Goal: Information Seeking & Learning: Learn about a topic

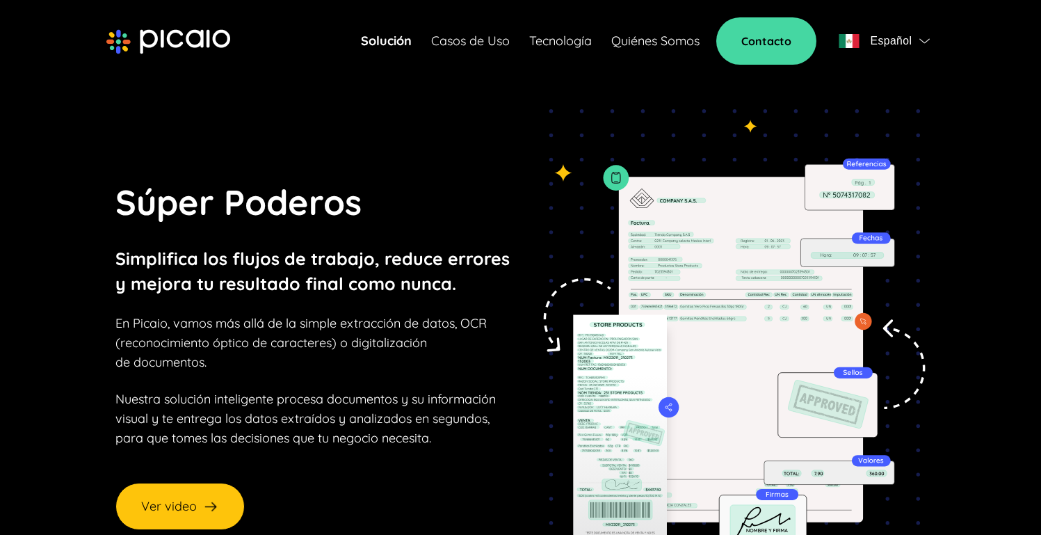
click at [663, 409] on img at bounding box center [726, 353] width 397 height 488
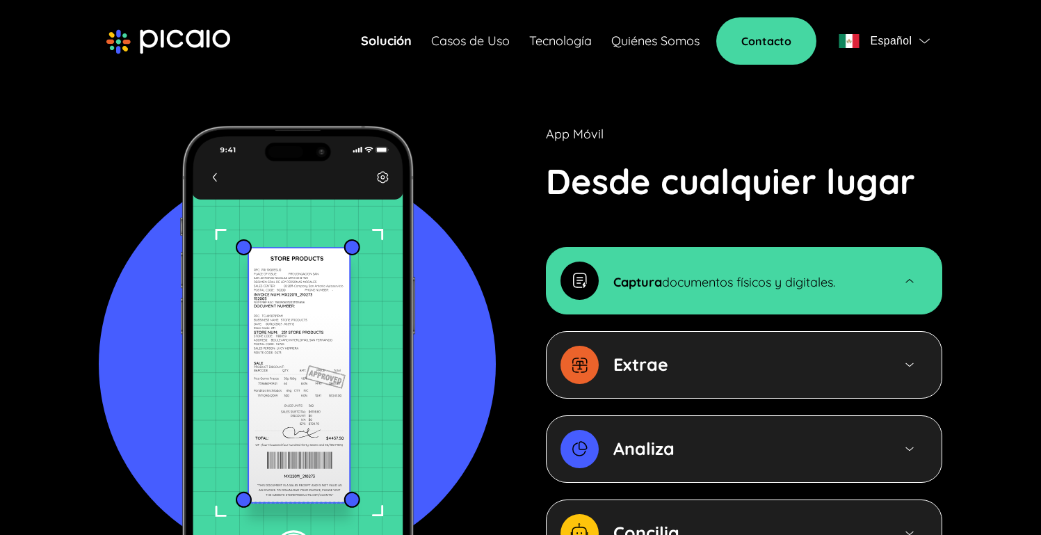
scroll to position [1415, 0]
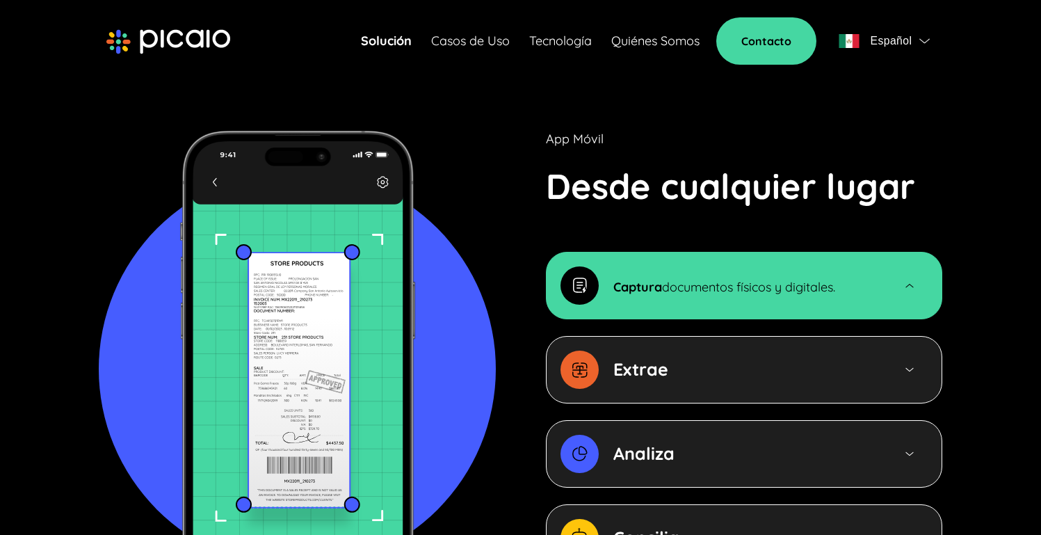
click at [539, 362] on div "App Móvil Desde cualquier lugar Captura documentos físicos y digitales. Extrae …" at bounding box center [520, 368] width 843 height 479
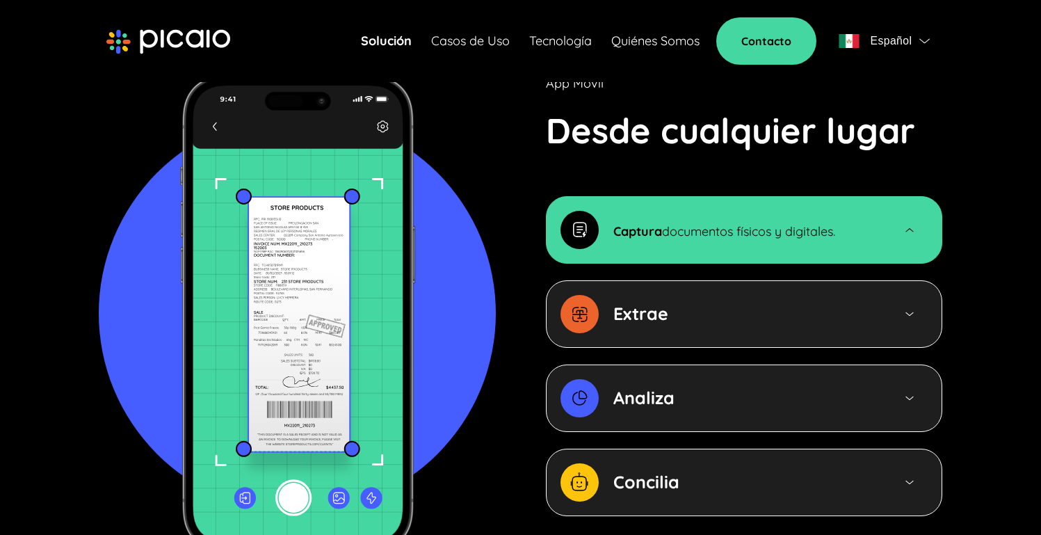
scroll to position [1439, 0]
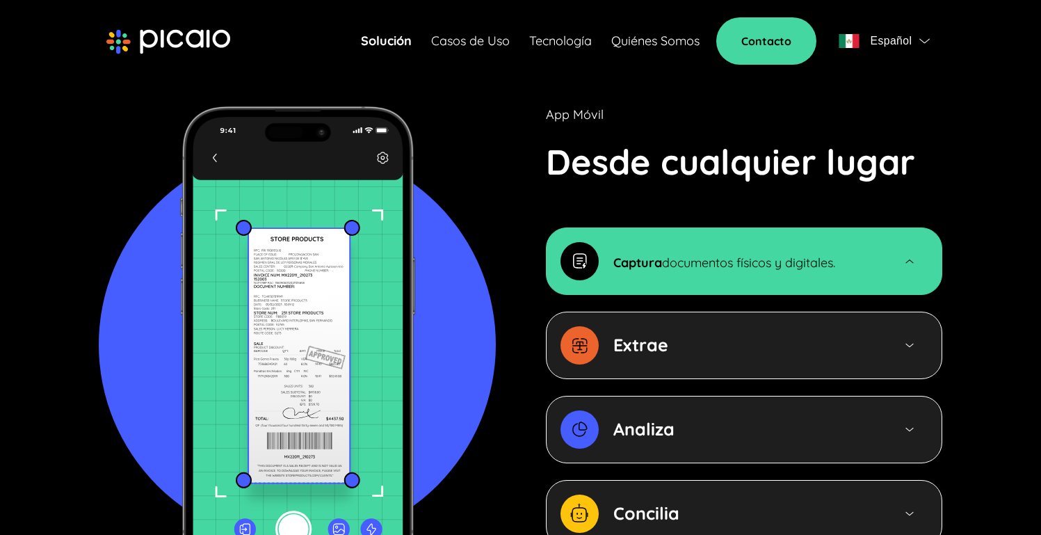
click at [717, 326] on div "Extrae" at bounding box center [706, 345] width 293 height 38
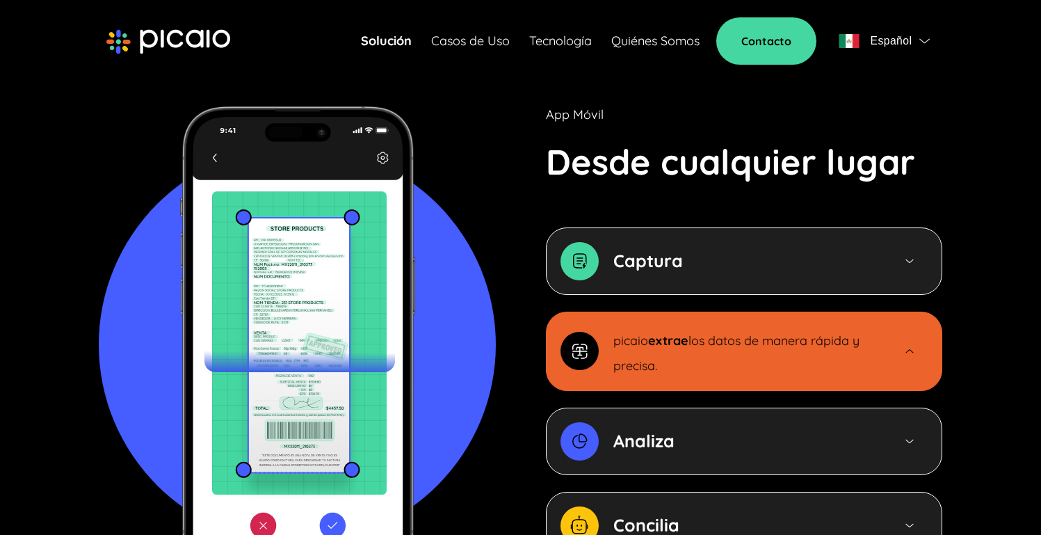
scroll to position [1507, 0]
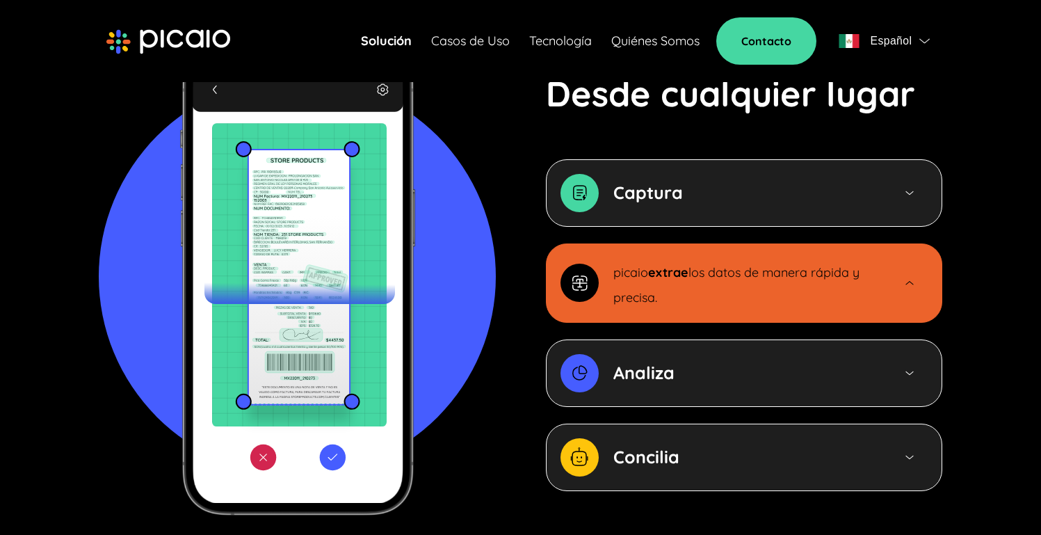
click at [749, 360] on div "Analiza" at bounding box center [745, 372] width 264 height 25
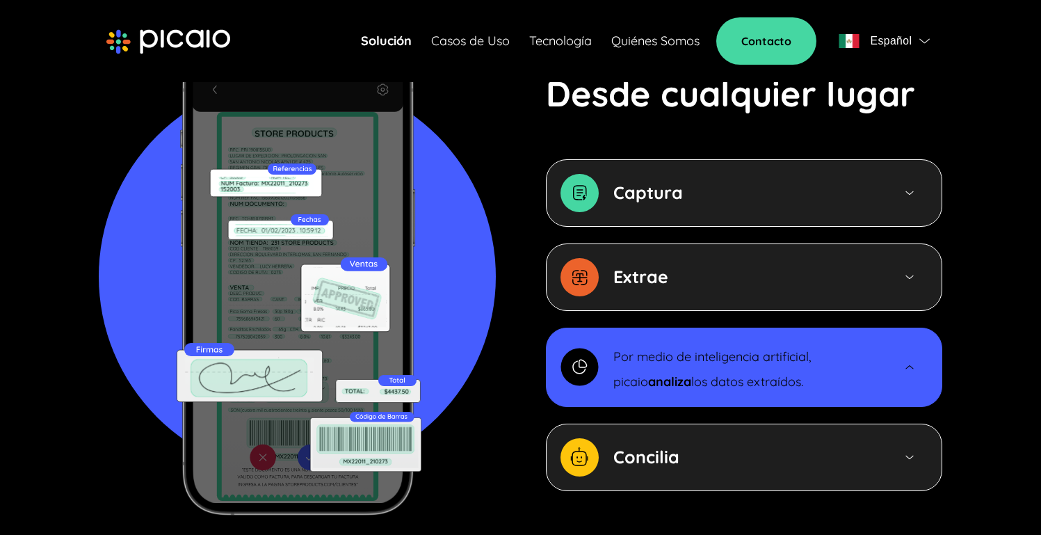
click at [678, 444] on div "Concilia" at bounding box center [745, 456] width 264 height 25
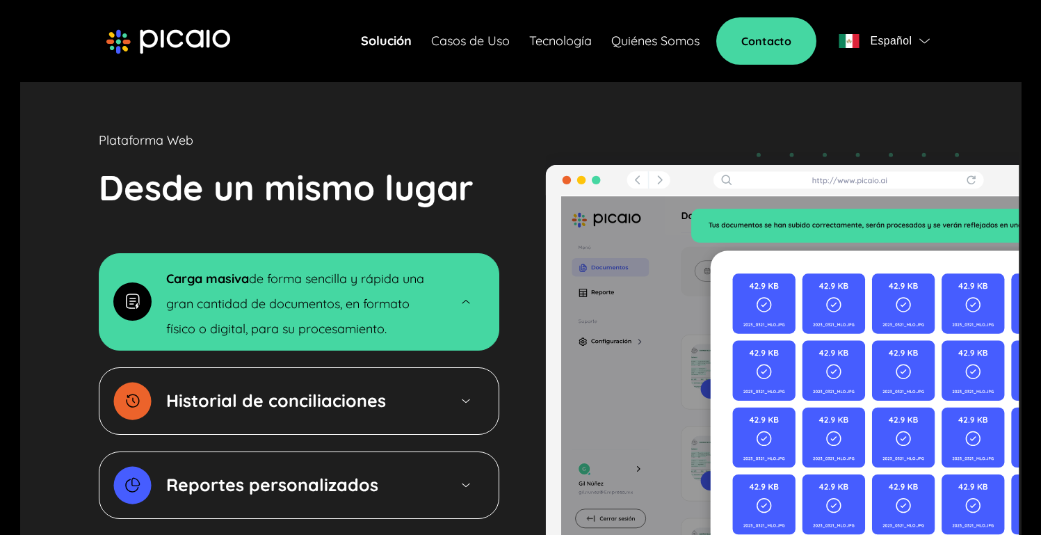
scroll to position [2066, 0]
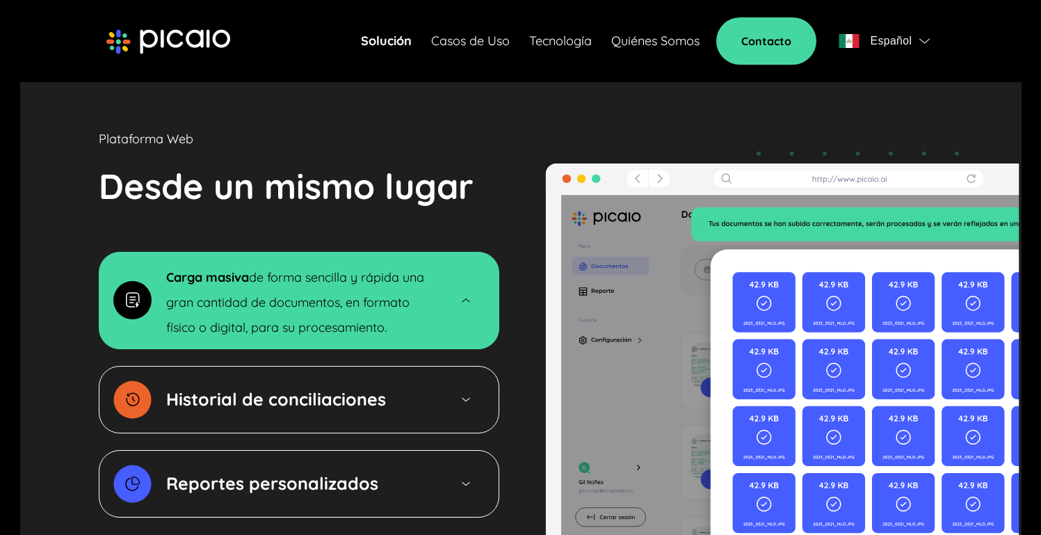
click at [375, 388] on p "Historial de conciliaciones" at bounding box center [276, 399] width 220 height 25
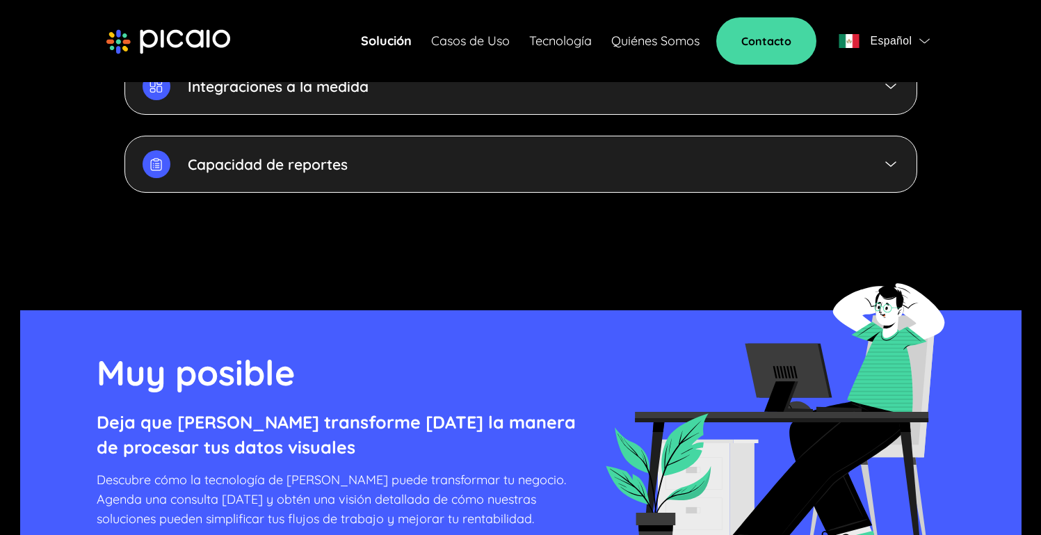
scroll to position [3782, 0]
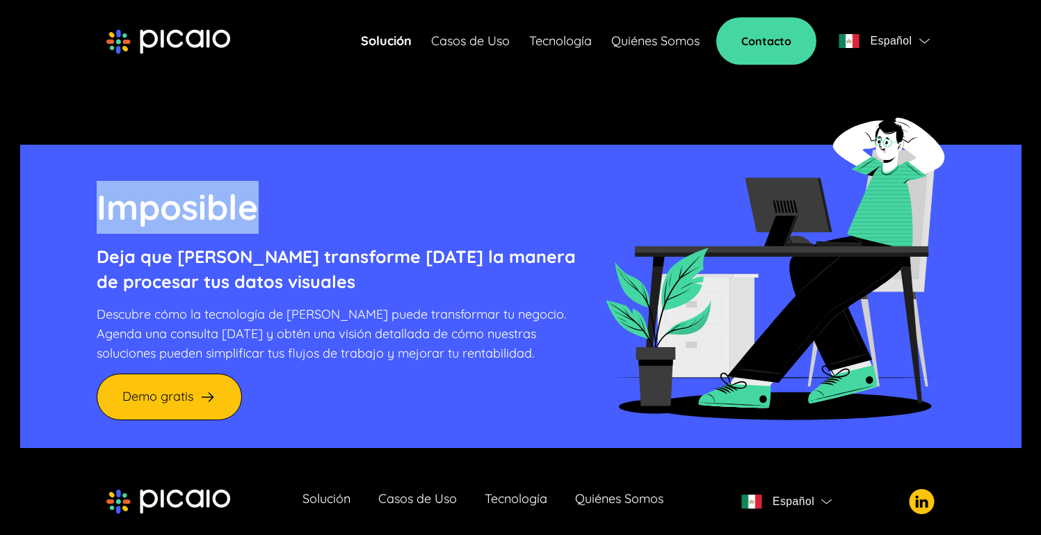
drag, startPoint x: 97, startPoint y: 189, endPoint x: 374, endPoint y: 208, distance: 278.0
click at [374, 208] on p "Imposible" at bounding box center [336, 207] width 479 height 53
drag, startPoint x: 140, startPoint y: 200, endPoint x: 358, endPoint y: 199, distance: 217.6
click at [358, 199] on p "Imposible" at bounding box center [336, 207] width 479 height 53
drag, startPoint x: 106, startPoint y: 183, endPoint x: 284, endPoint y: 193, distance: 178.2
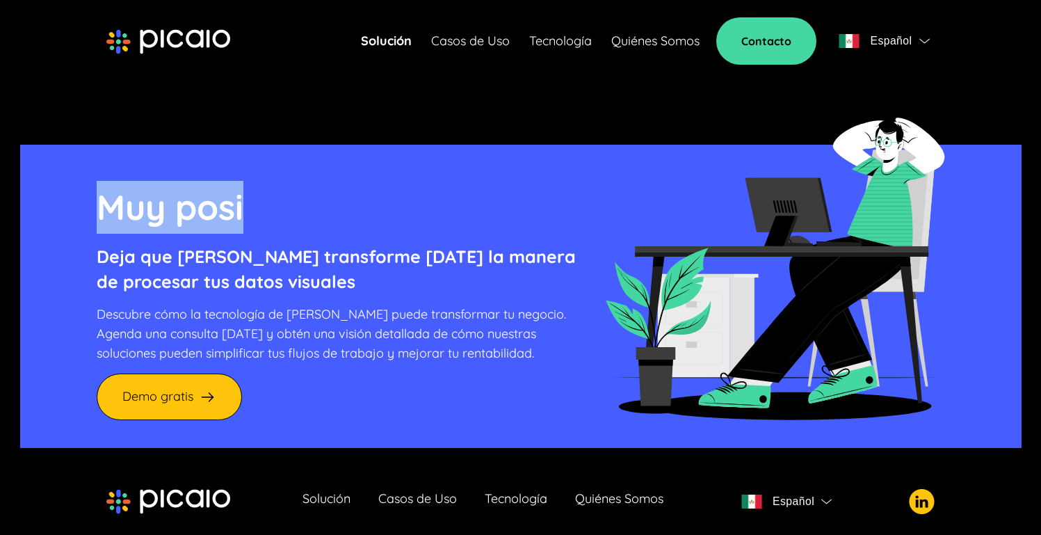
click at [284, 193] on p "Muy posi" at bounding box center [336, 207] width 479 height 53
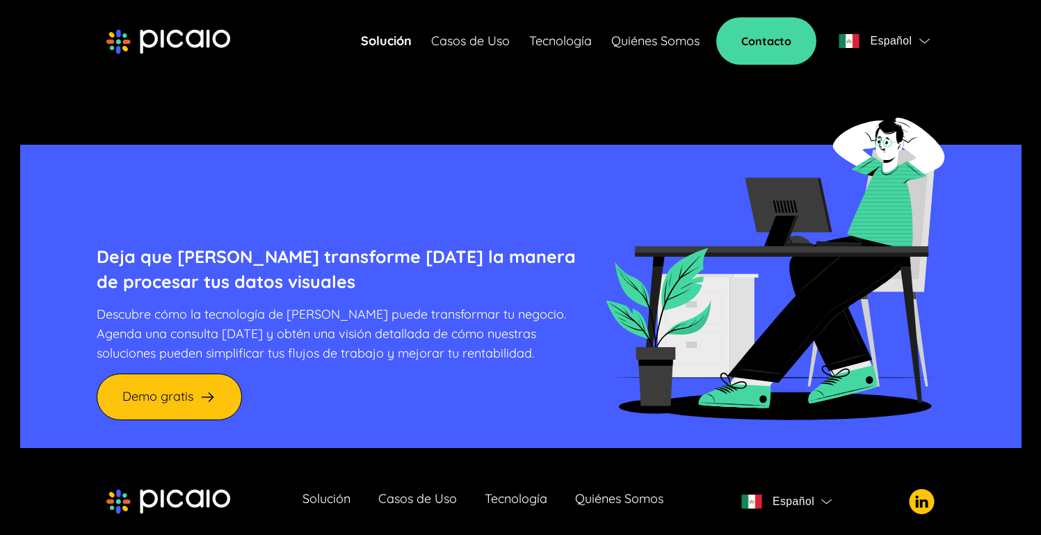
click at [325, 252] on p "Deja que [PERSON_NAME] transforme [DATE] la manera de procesar tus datos visual…" at bounding box center [336, 269] width 479 height 50
click at [643, 262] on img at bounding box center [774, 258] width 341 height 323
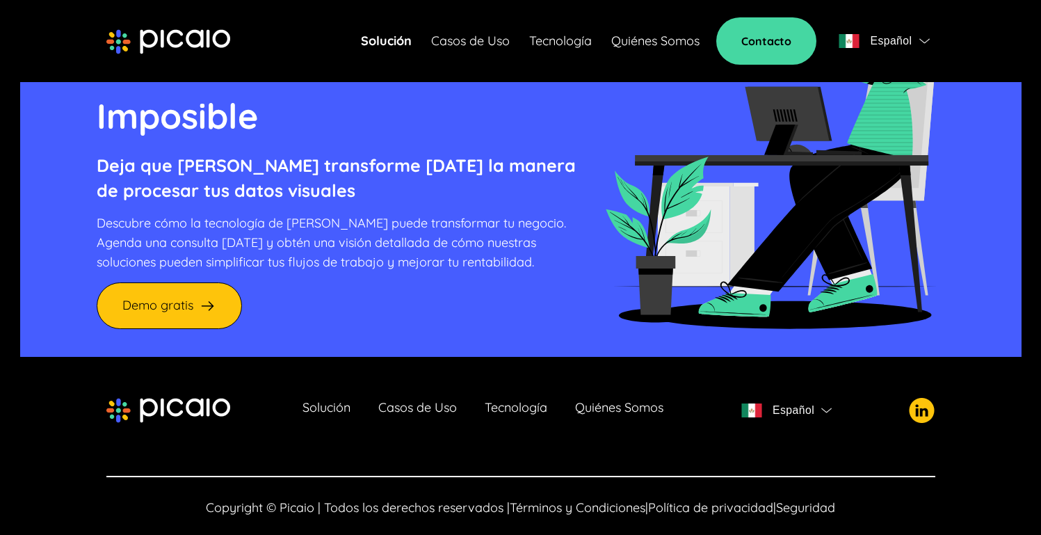
click at [651, 400] on link "Quiénes Somos" at bounding box center [619, 409] width 88 height 19
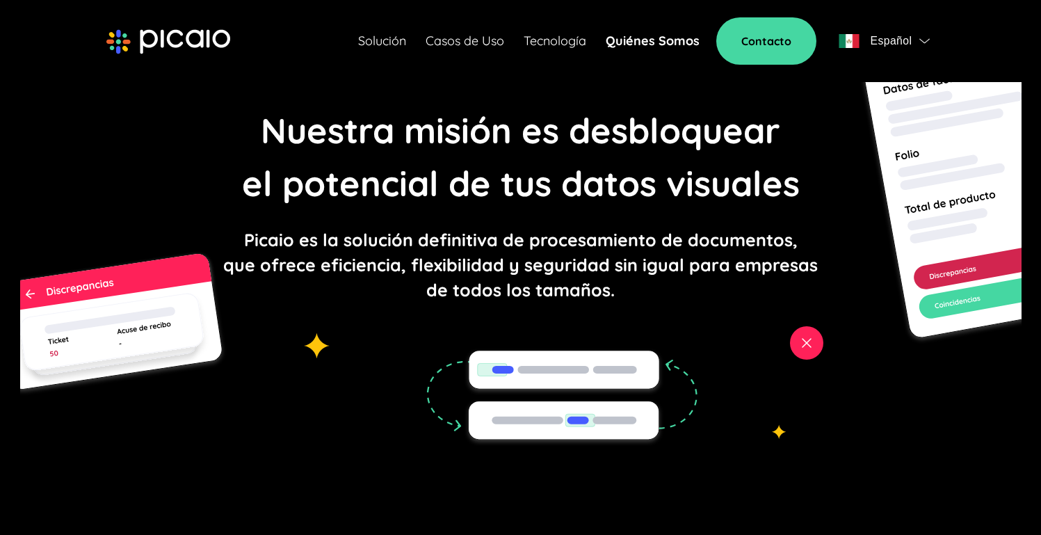
scroll to position [359, 0]
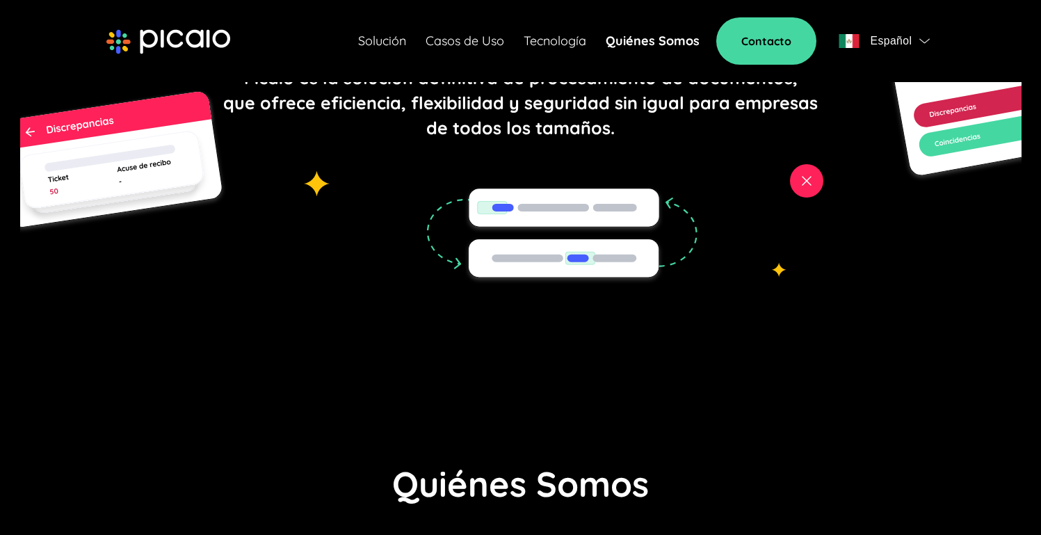
click at [793, 176] on div "Nuestra misión es desbloquear el potencial de tus datos visuales Picaio es la s…" at bounding box center [520, 41] width 1001 height 693
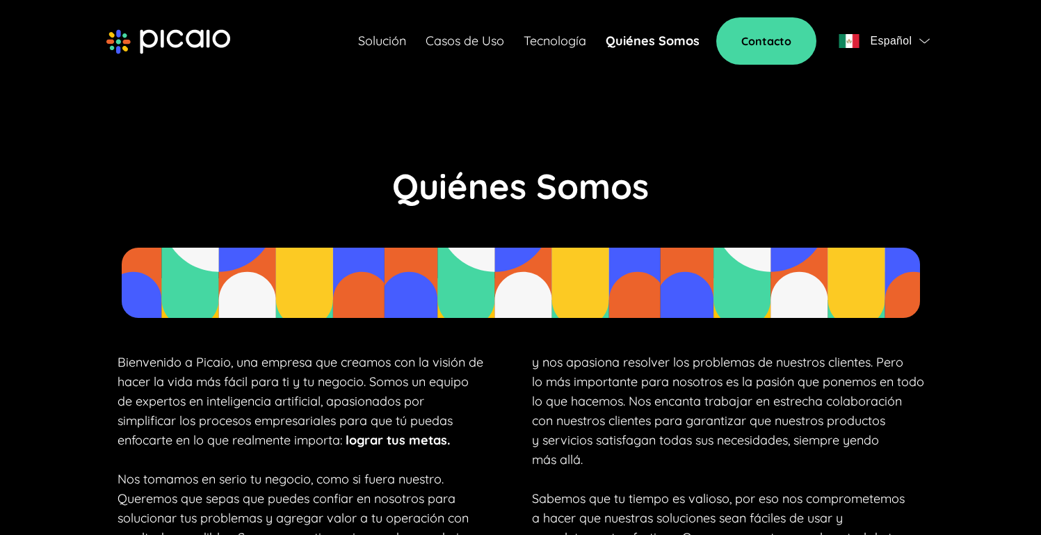
scroll to position [700, 0]
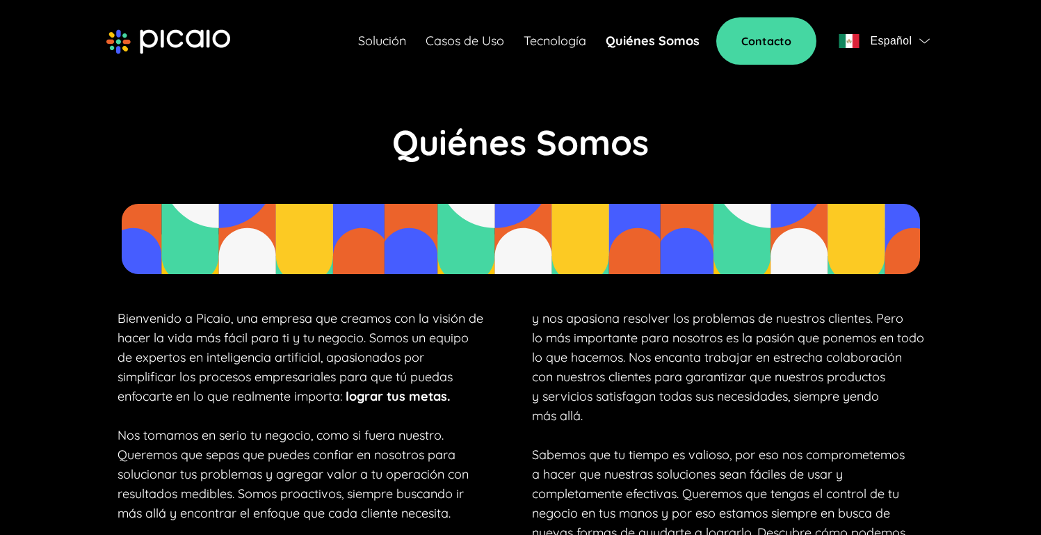
click at [510, 339] on div "Bienvenido a Picaio, una empresa que creamos con la visión de hacer la vida más…" at bounding box center [521, 445] width 848 height 273
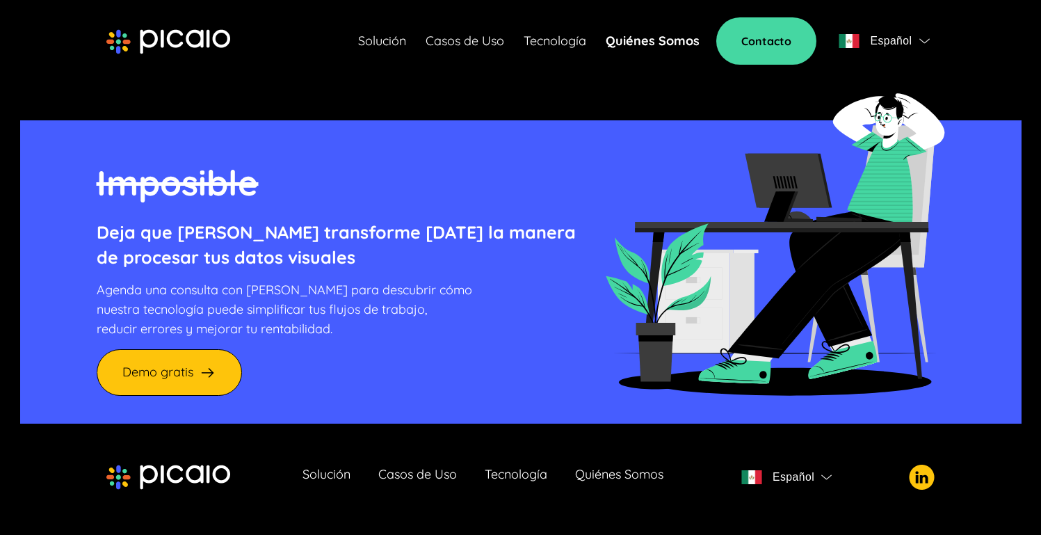
scroll to position [3350, 0]
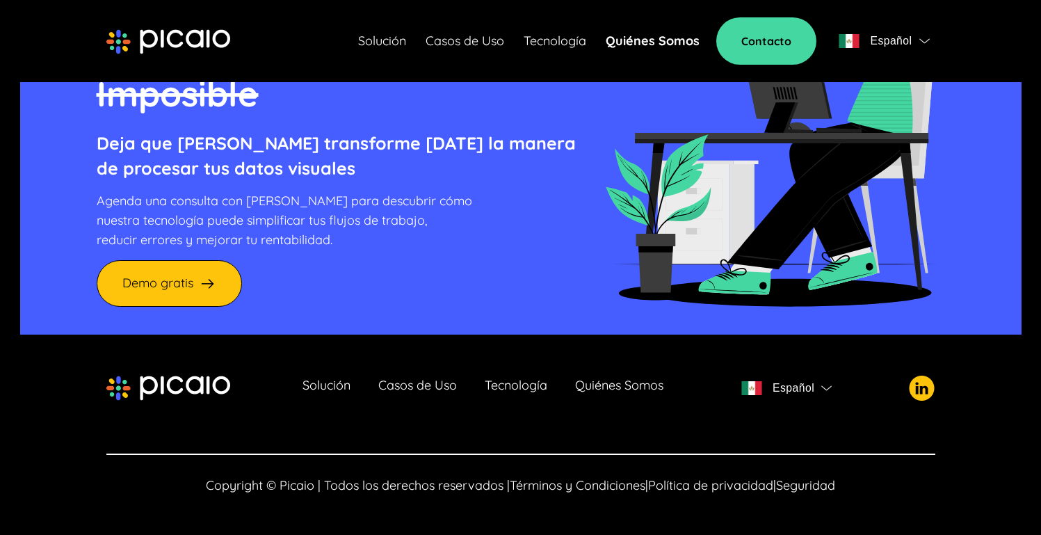
click at [321, 384] on link "Solución" at bounding box center [326, 387] width 48 height 19
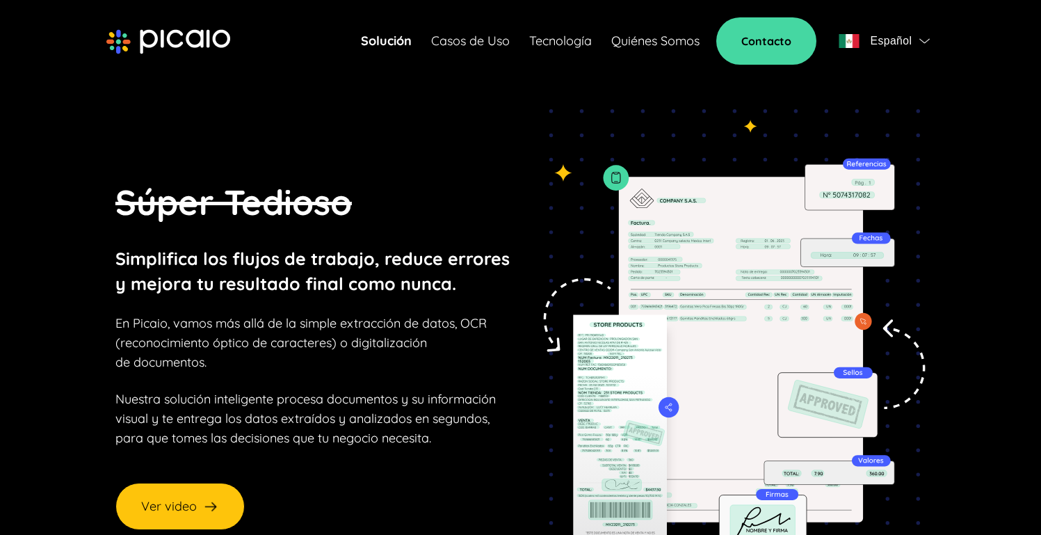
click at [450, 47] on link "Casos de Uso" at bounding box center [470, 40] width 79 height 19
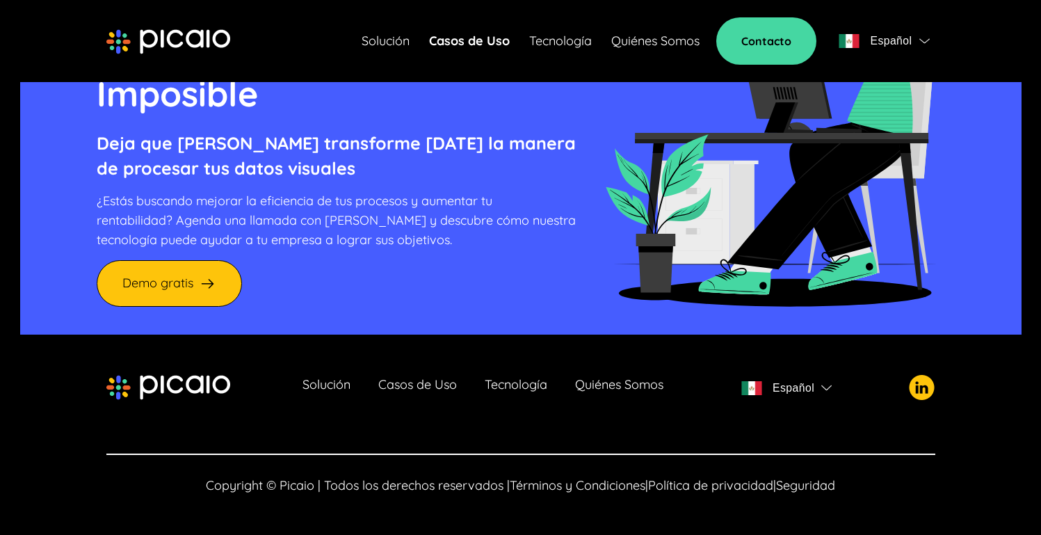
scroll to position [1613, 0]
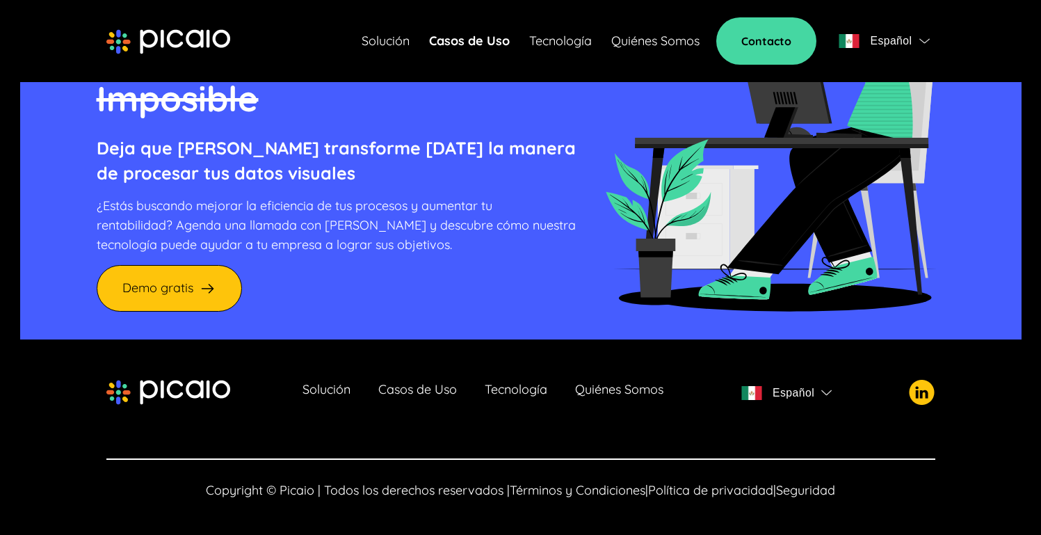
click at [595, 35] on div "Solución Casos de Uso Tecnología Quiénes Somos" at bounding box center [531, 40] width 338 height 19
click at [562, 46] on link "Tecnología" at bounding box center [560, 40] width 63 height 19
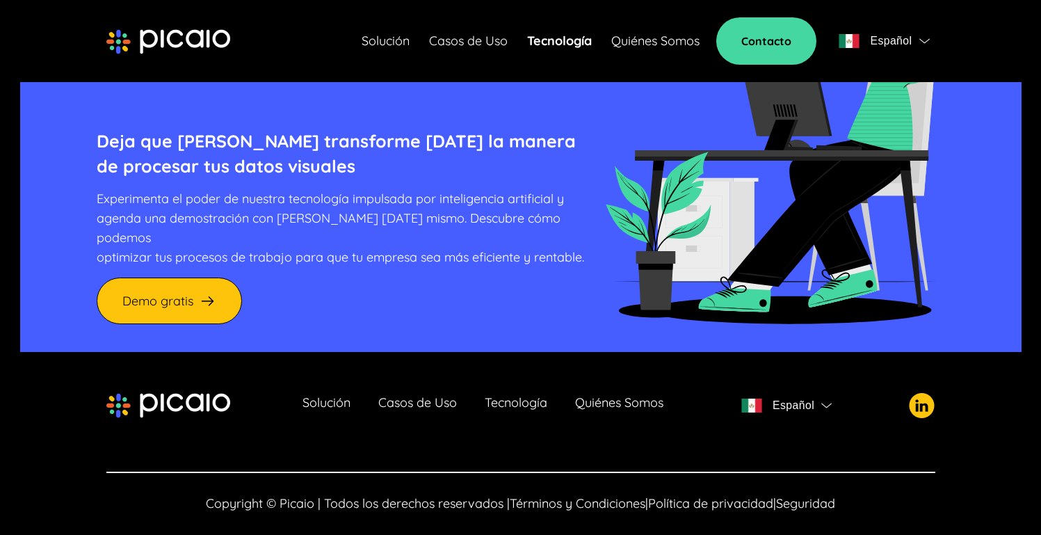
scroll to position [5502, 0]
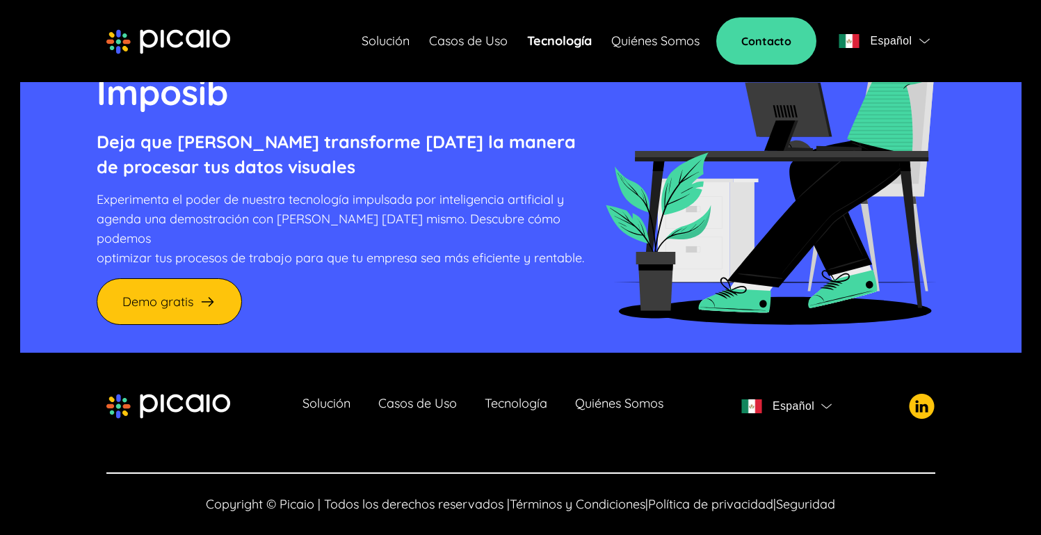
click at [826, 496] on span "Seguridad" at bounding box center [805, 504] width 59 height 16
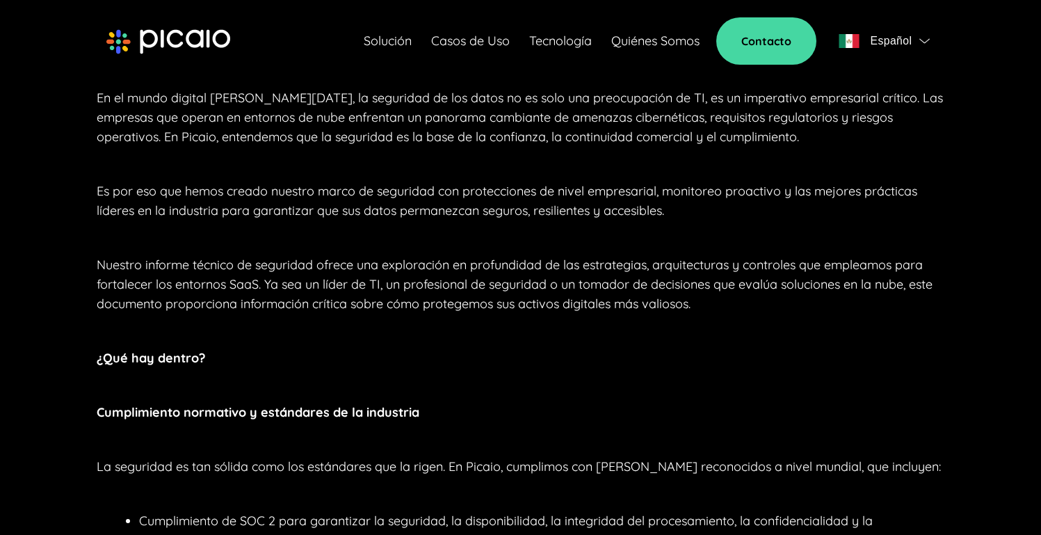
scroll to position [312, 0]
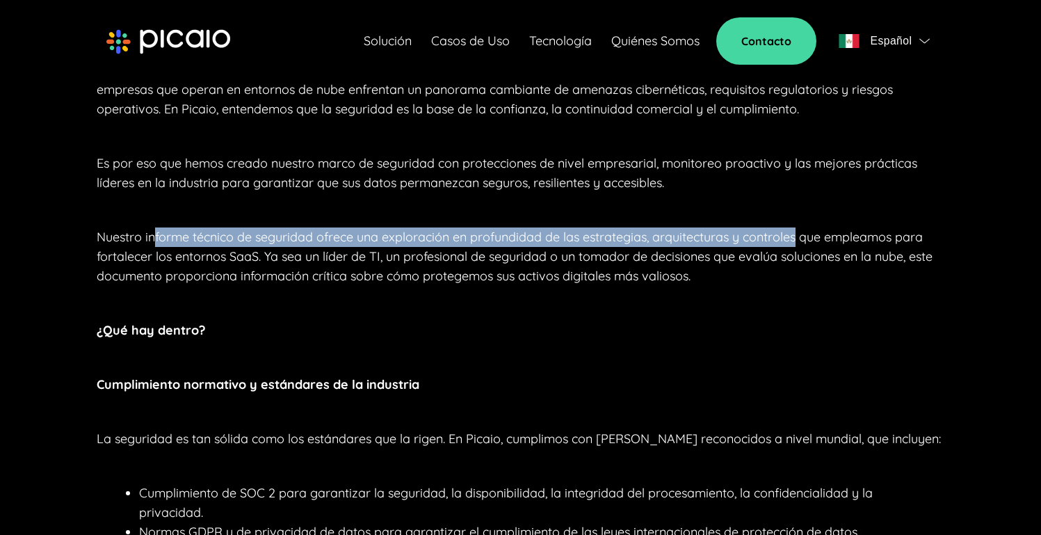
drag, startPoint x: 152, startPoint y: 237, endPoint x: 799, endPoint y: 240, distance: 647.3
click at [799, 240] on p "Nuestro informe técnico de seguridad ofrece una exploración en profundidad de l…" at bounding box center [521, 256] width 848 height 58
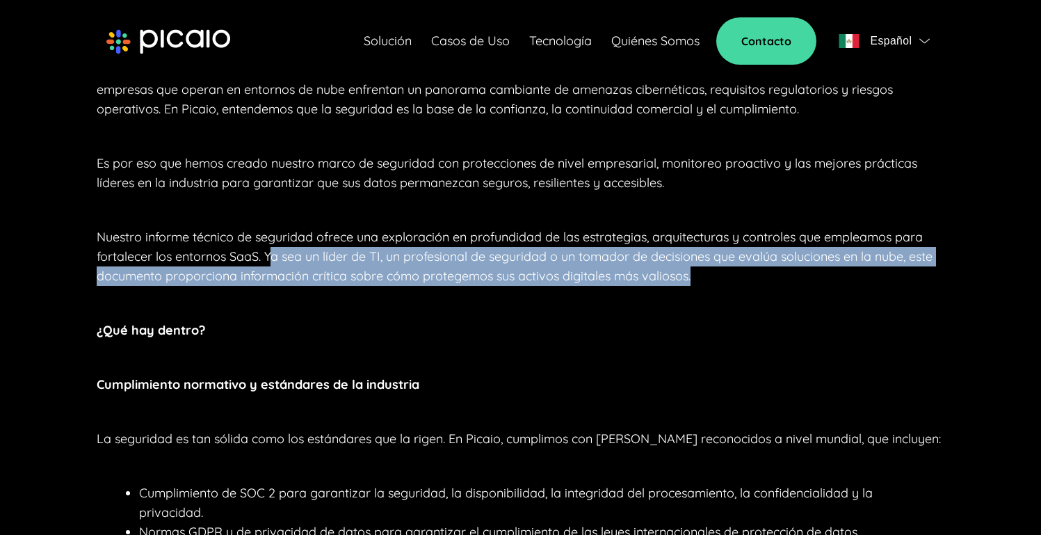
drag, startPoint x: 271, startPoint y: 259, endPoint x: 710, endPoint y: 286, distance: 439.6
click at [719, 285] on p "Nuestro informe técnico de seguridad ofrece una exploración en profundidad de l…" at bounding box center [521, 256] width 848 height 58
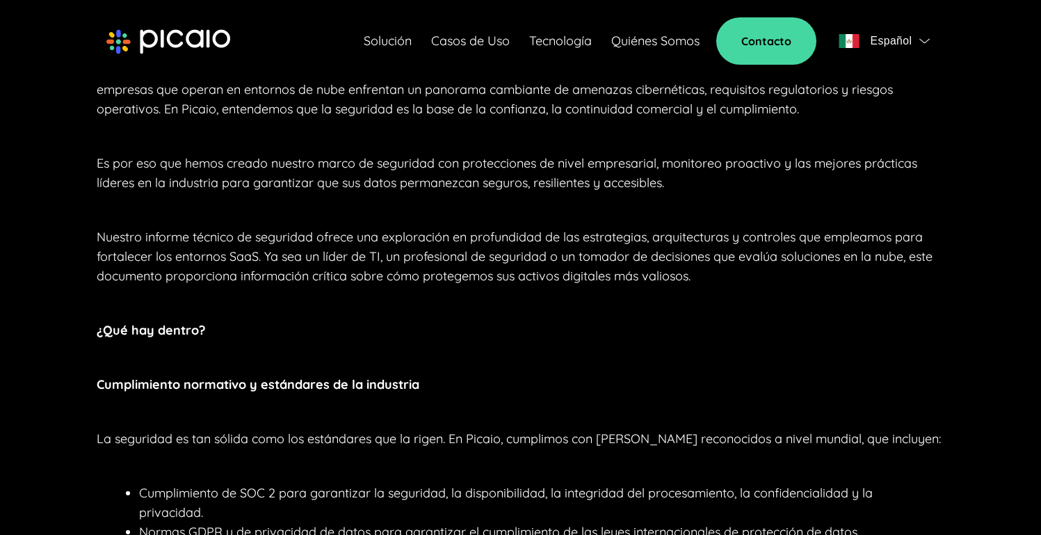
click at [624, 282] on p "Nuestro informe técnico de seguridad ofrece una exploración en profundidad de l…" at bounding box center [521, 256] width 848 height 58
click at [277, 261] on p "Nuestro informe técnico de seguridad ofrece una exploración en profundidad de l…" at bounding box center [521, 256] width 848 height 58
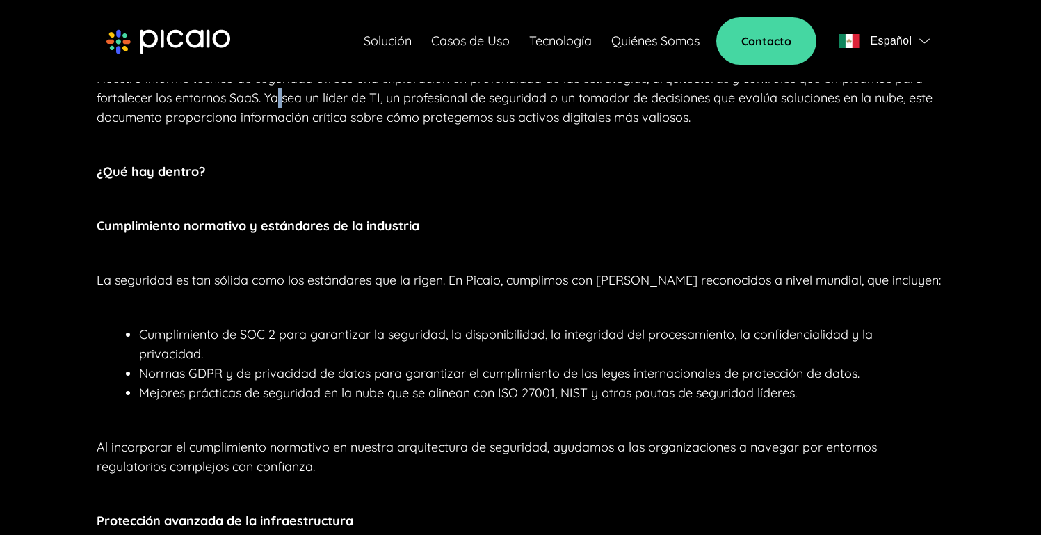
scroll to position [492, 0]
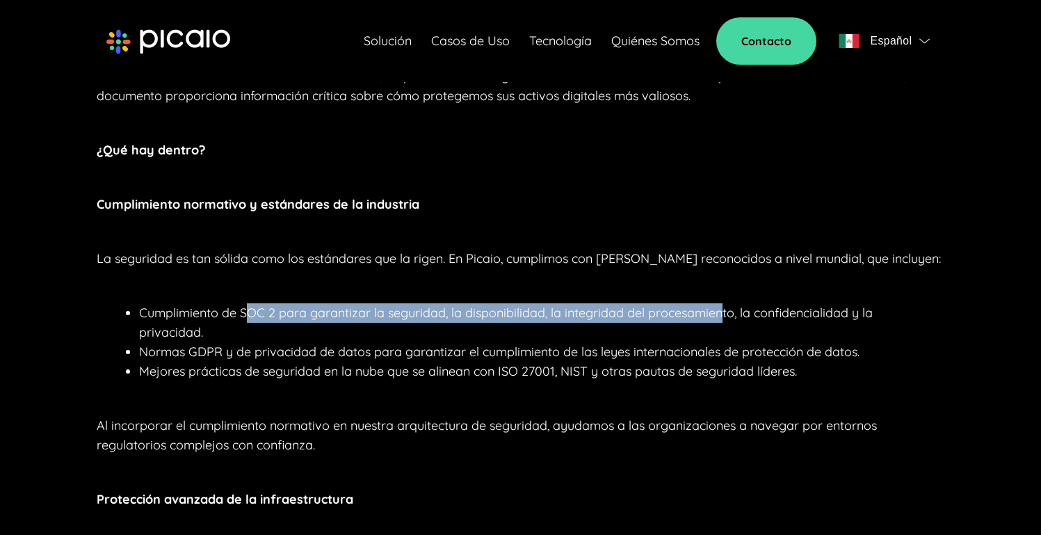
drag, startPoint x: 252, startPoint y: 316, endPoint x: 724, endPoint y: 318, distance: 472.8
click at [722, 318] on p "Cumplimiento de SOC 2 para garantizar la seguridad, la disponibilidad, la integ…" at bounding box center [520, 322] width 763 height 39
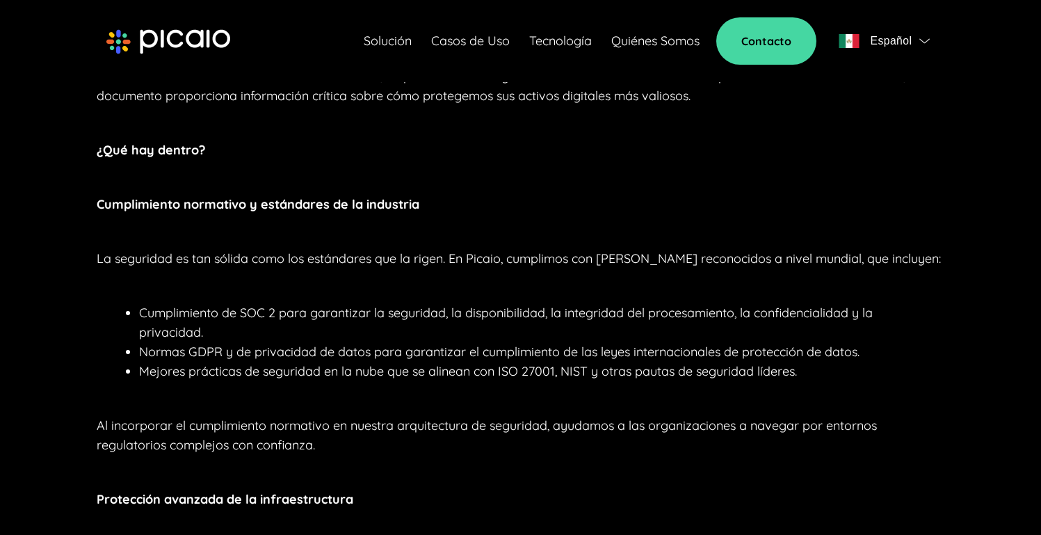
click at [813, 318] on p "Cumplimiento de SOC 2 para garantizar la seguridad, la disponibilidad, la integ…" at bounding box center [520, 322] width 763 height 39
click at [470, 347] on p "Normas GDPR y de privacidad de datos para garantizar el cumplimiento de las ley…" at bounding box center [520, 351] width 763 height 19
click at [832, 349] on p "Normas GDPR y de privacidad de datos para garantizar el cumplimiento de las ley…" at bounding box center [520, 351] width 763 height 19
click at [140, 376] on p "Mejores prácticas de seguridad en la nube que se alinean con ISO 27001, NIST y …" at bounding box center [520, 371] width 763 height 19
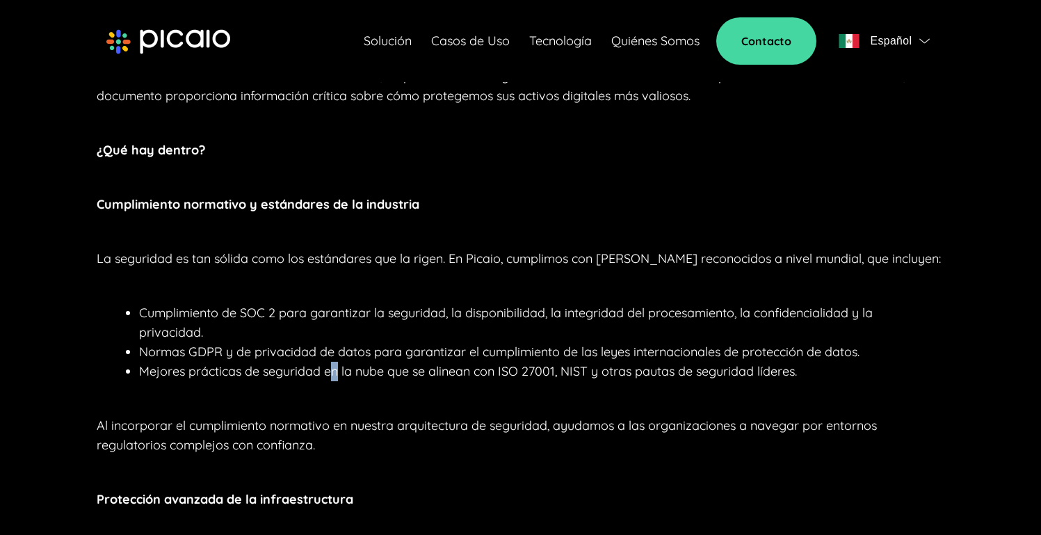
drag, startPoint x: 333, startPoint y: 375, endPoint x: 487, endPoint y: 374, distance: 154.3
click at [343, 376] on p "Mejores prácticas de seguridad en la nube que se alinean con ISO 27001, NIST y …" at bounding box center [520, 371] width 763 height 19
click at [604, 369] on p "Mejores prácticas de seguridad en la nube que se alinean con ISO 27001, NIST y …" at bounding box center [520, 371] width 763 height 19
click at [770, 371] on p "Mejores prácticas de seguridad en la nube que se alinean con ISO 27001, NIST y …" at bounding box center [520, 371] width 763 height 19
click at [889, 371] on p "Mejores prácticas de seguridad en la nube que se alinean con ISO 27001, NIST y …" at bounding box center [520, 371] width 763 height 19
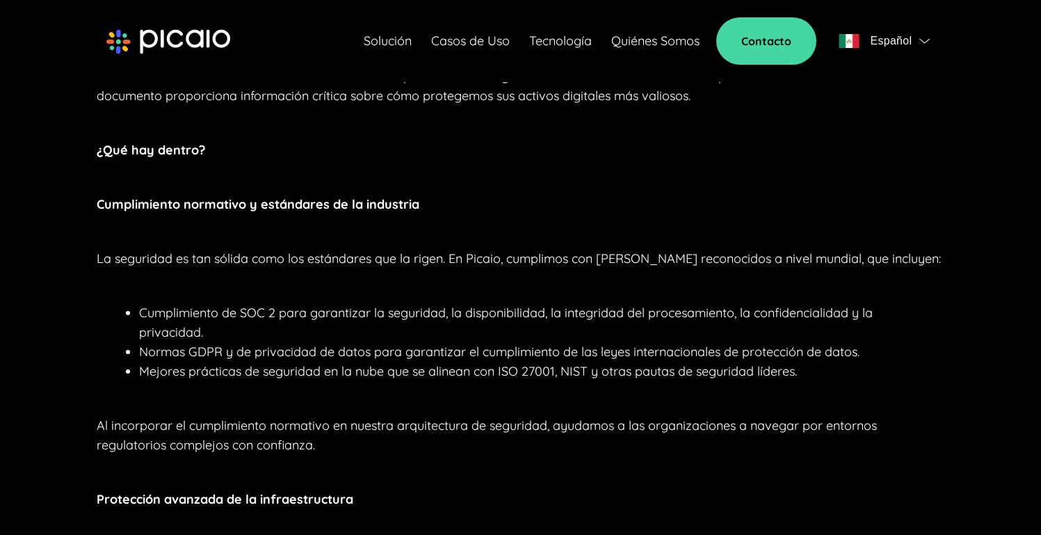
scroll to position [733, 0]
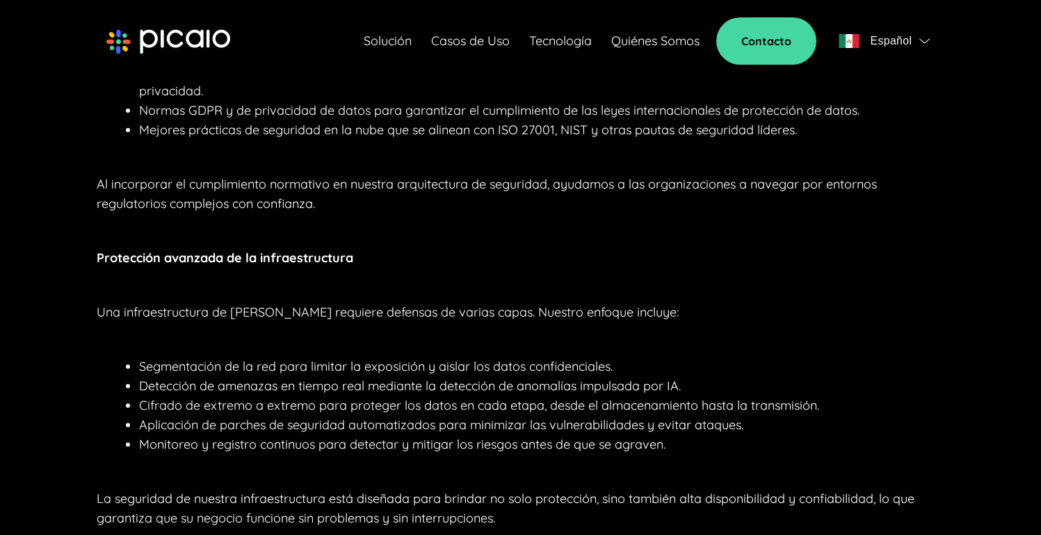
click at [312, 259] on p "Protección avanzada de la infraestructura" at bounding box center [521, 257] width 848 height 19
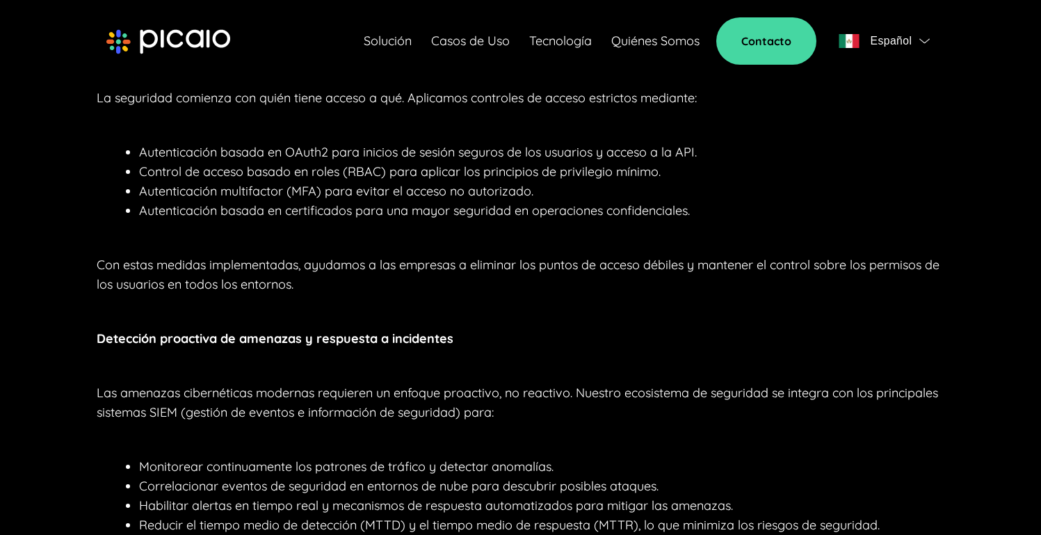
scroll to position [0, 0]
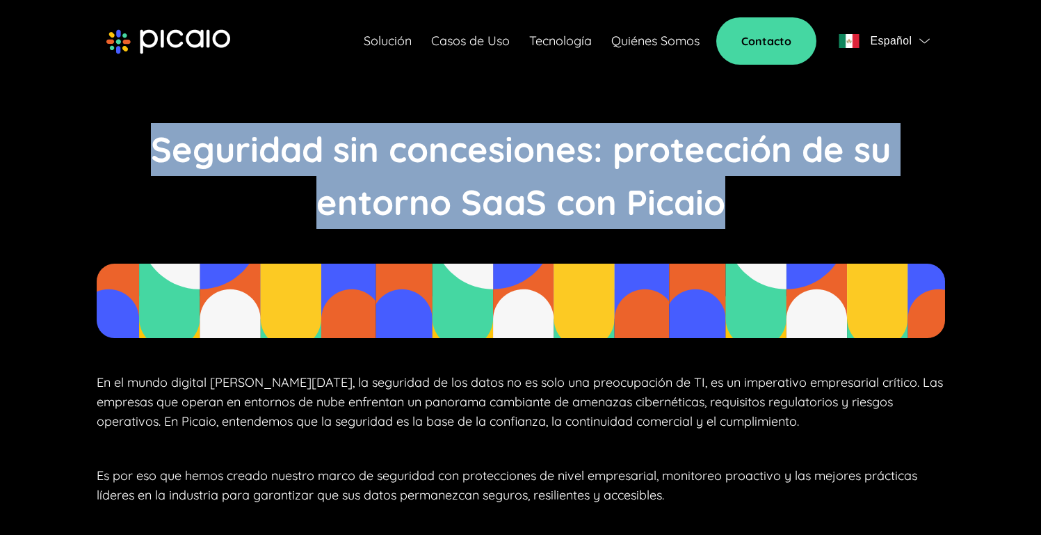
drag, startPoint x: 200, startPoint y: 146, endPoint x: 732, endPoint y: 191, distance: 533.8
click at [731, 191] on p "Seguridad sin concesiones: protección de su entorno SaaS con Picaio" at bounding box center [521, 176] width 848 height 106
click at [761, 195] on p "Seguridad sin concesiones: protección de su entorno SaaS con Picaio" at bounding box center [521, 176] width 848 height 106
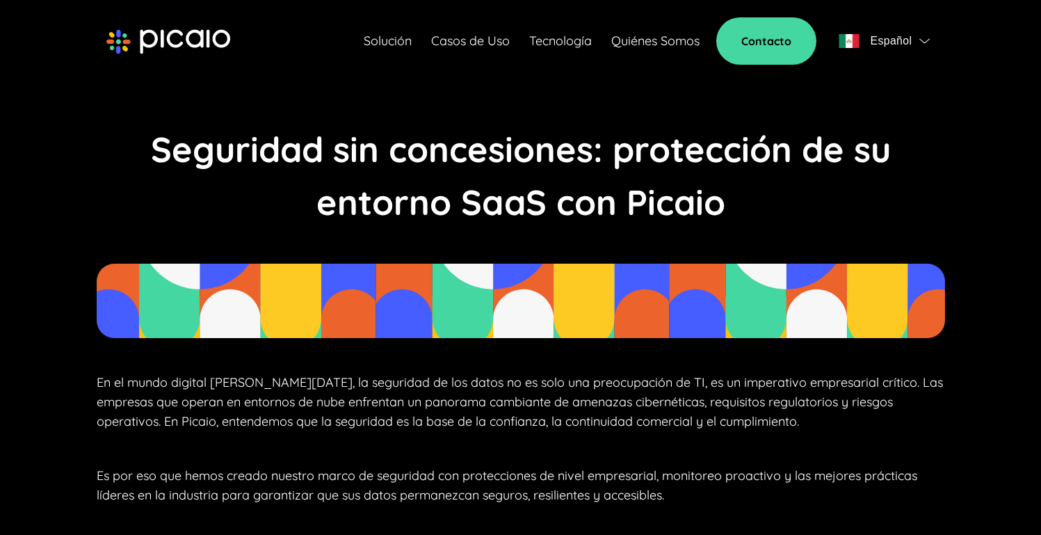
click at [836, 203] on p "Seguridad sin concesiones: protección de su entorno SaaS con Picaio" at bounding box center [521, 176] width 848 height 106
click at [814, 201] on p "Seguridad sin concesiones: protección de su entorno SaaS con Picaio" at bounding box center [521, 176] width 848 height 106
